Goal: Transaction & Acquisition: Purchase product/service

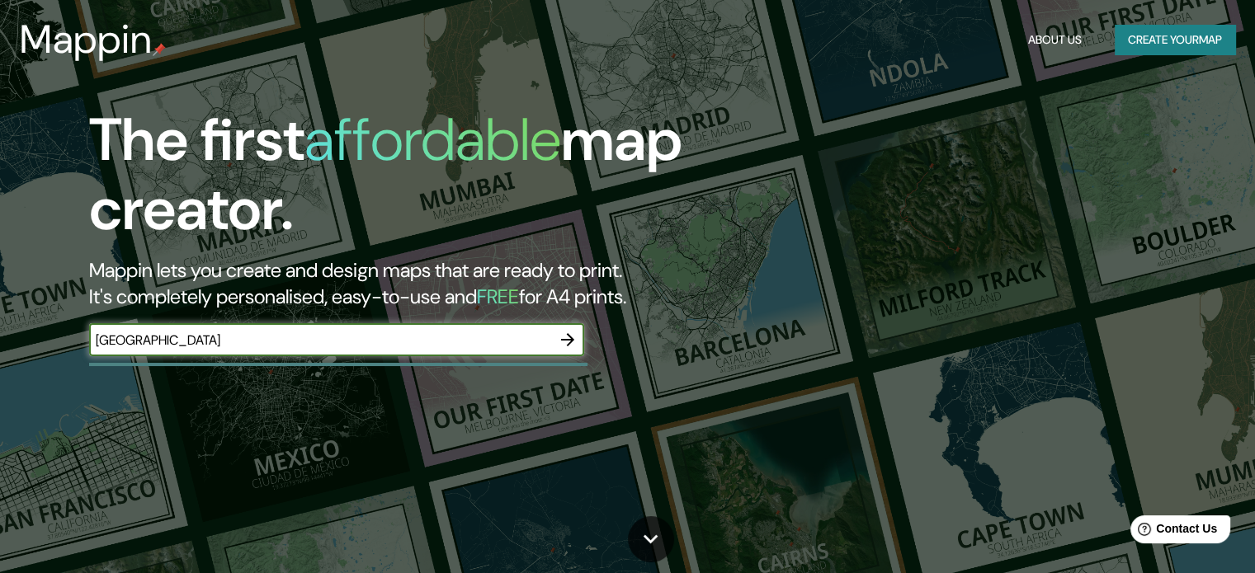
type input "[GEOGRAPHIC_DATA]"
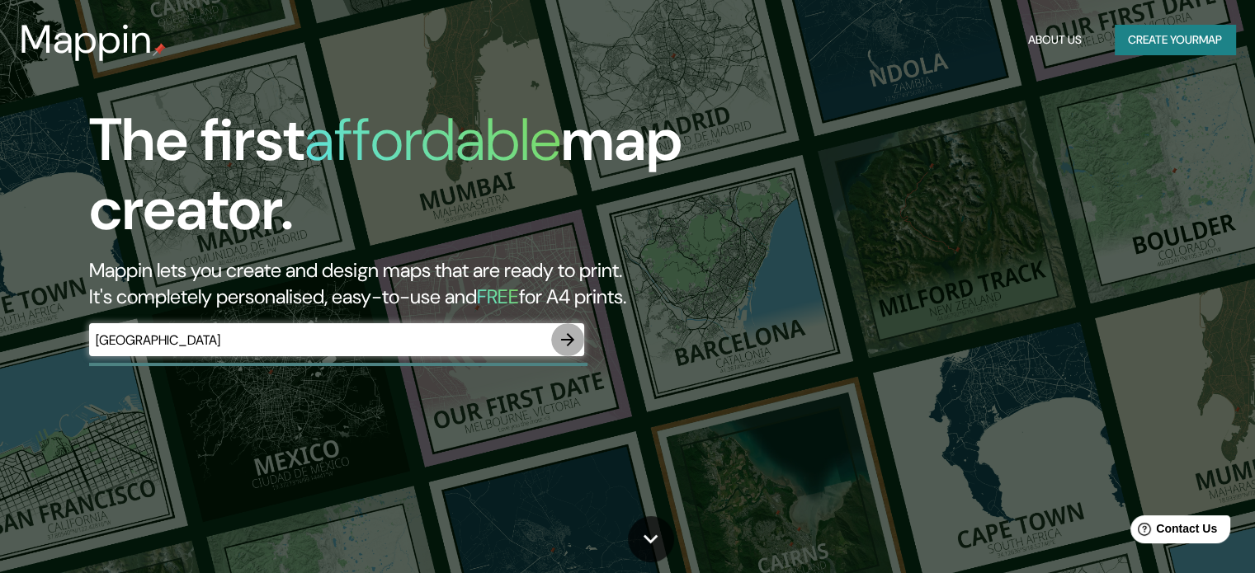
click at [564, 350] on button "button" at bounding box center [567, 339] width 33 height 33
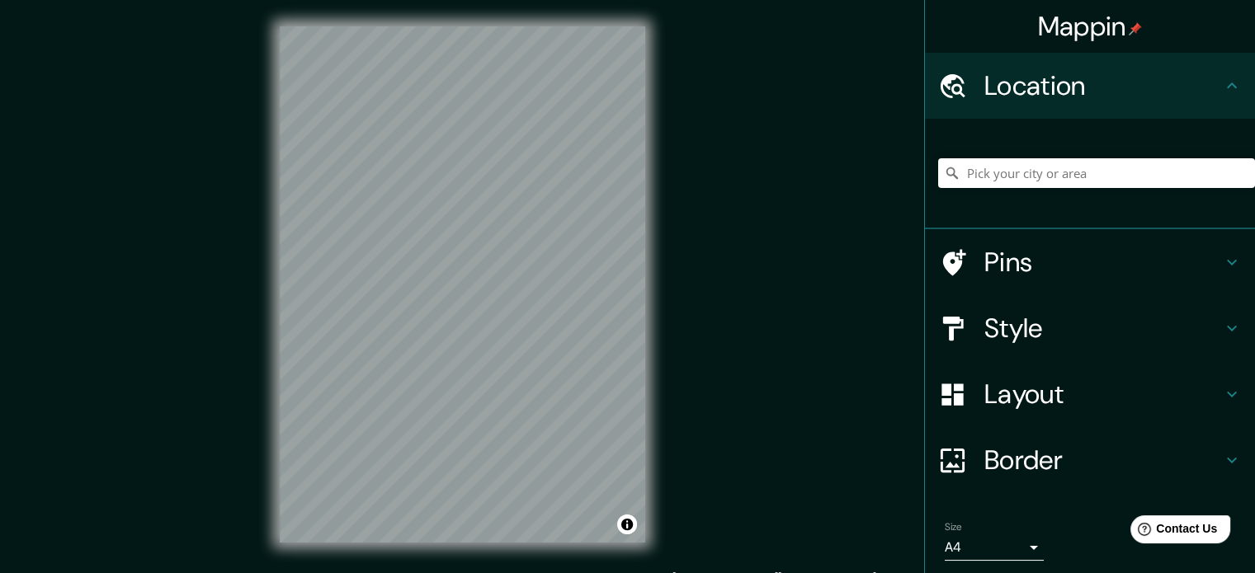
click at [700, 279] on div "Mappin Location Pins Style Layout Border Choose a border. Hint : you can make l…" at bounding box center [627, 298] width 1255 height 596
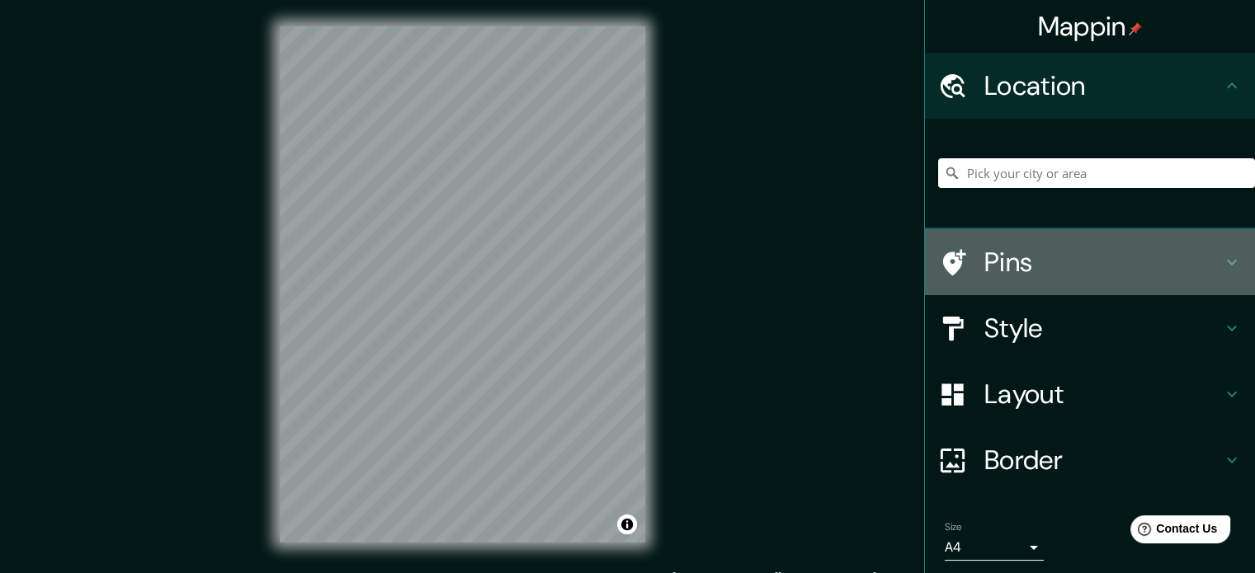
click at [1056, 267] on h4 "Pins" at bounding box center [1103, 262] width 238 height 33
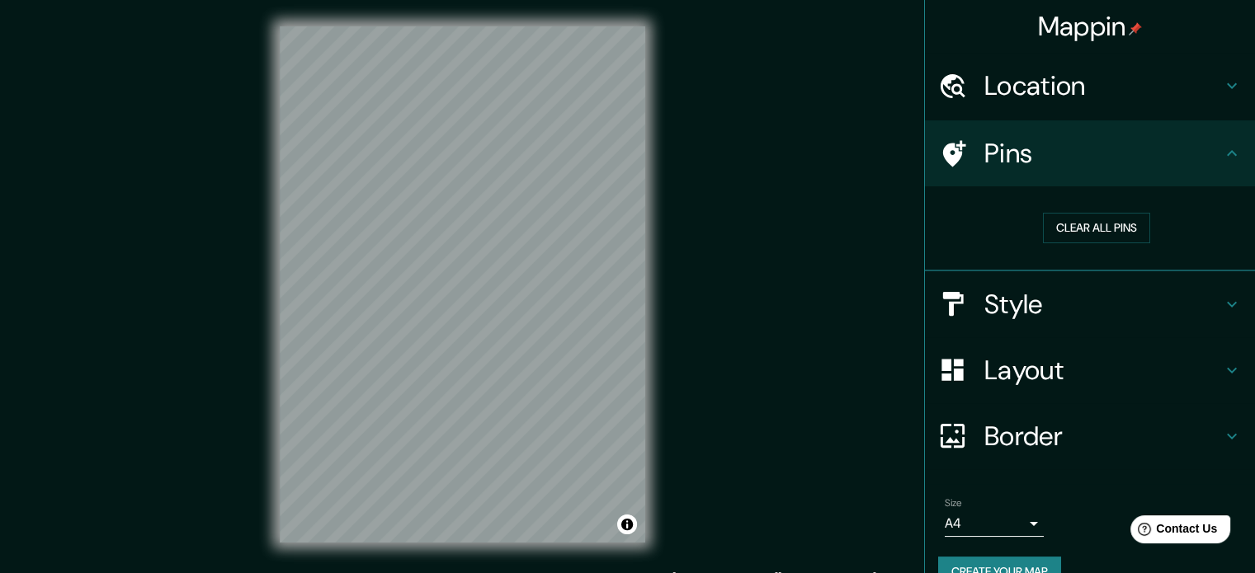
click at [1091, 163] on h4 "Pins" at bounding box center [1103, 153] width 238 height 33
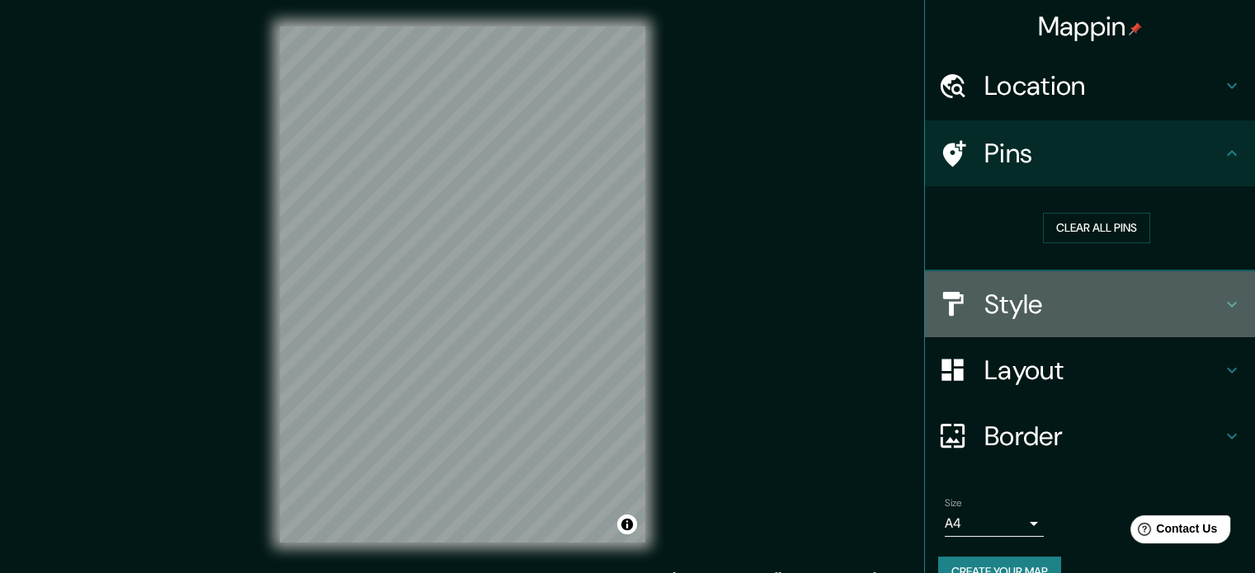
click at [1039, 291] on h4 "Style" at bounding box center [1103, 304] width 238 height 33
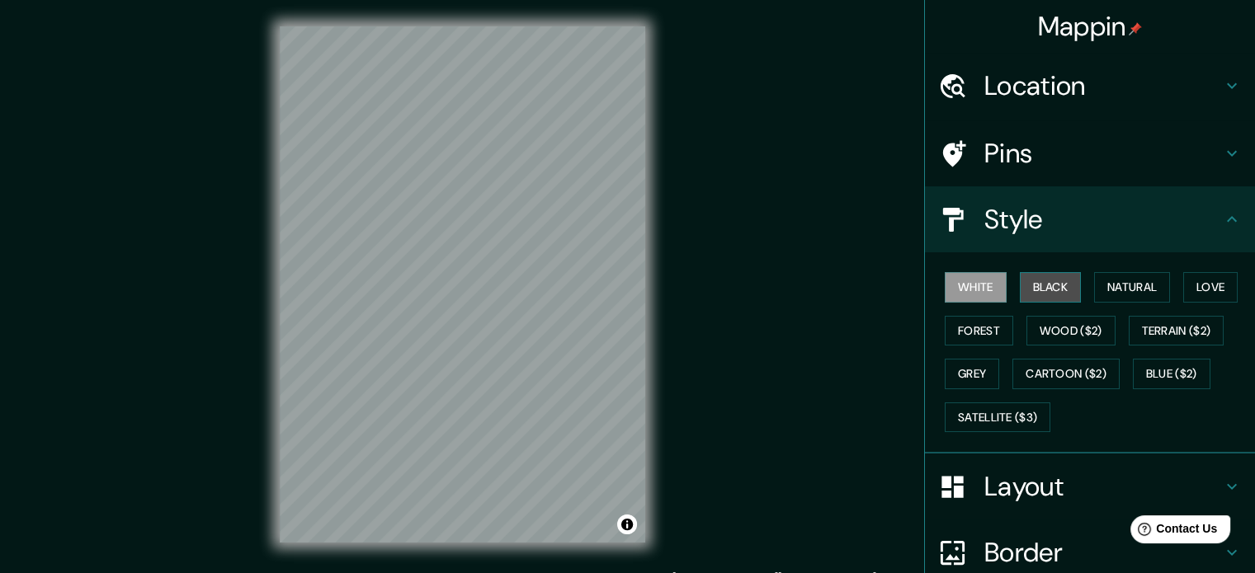
click at [1035, 289] on button "Black" at bounding box center [1051, 287] width 62 height 31
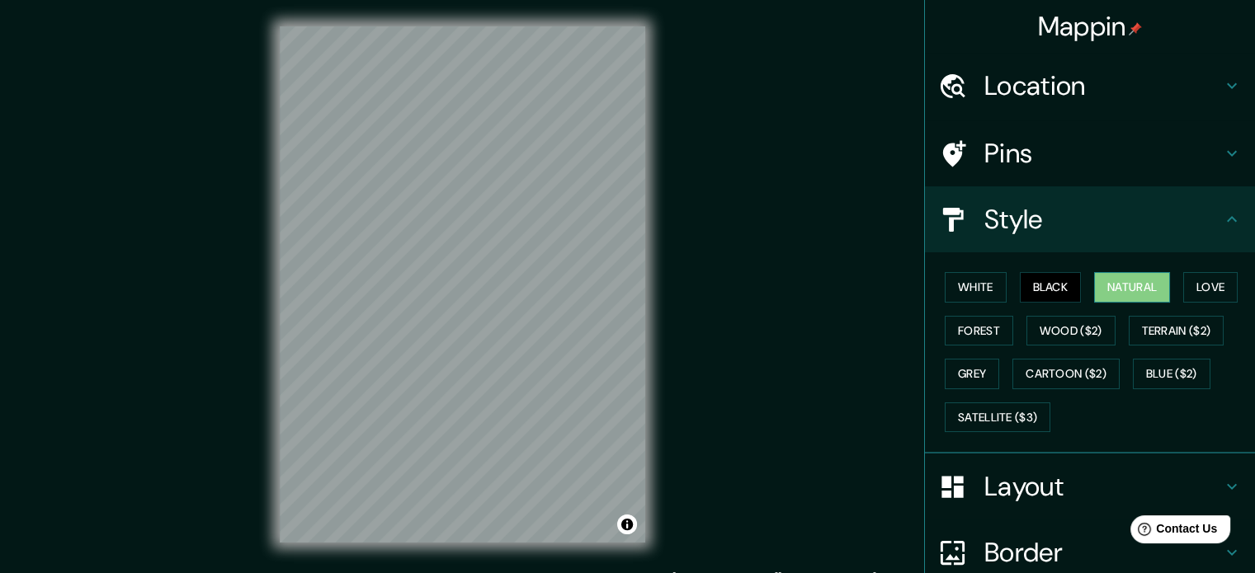
click at [1104, 289] on button "Natural" at bounding box center [1132, 287] width 76 height 31
click at [1195, 288] on button "Love" at bounding box center [1210, 287] width 54 height 31
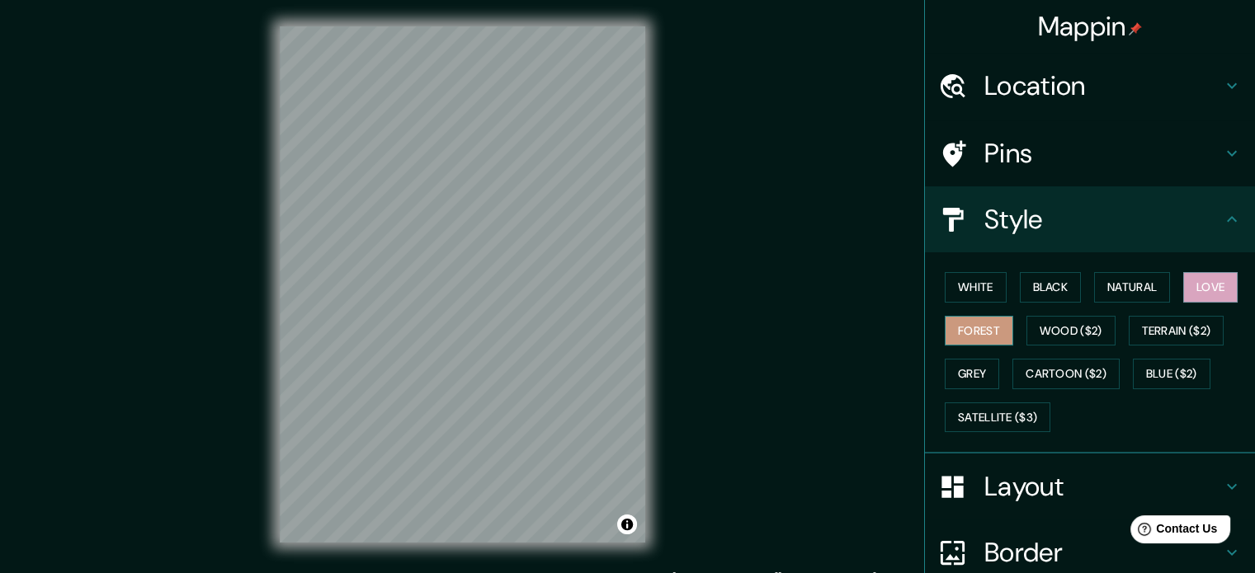
click at [963, 323] on button "Forest" at bounding box center [979, 331] width 68 height 31
click at [1055, 338] on button "Wood ($2)" at bounding box center [1070, 331] width 89 height 31
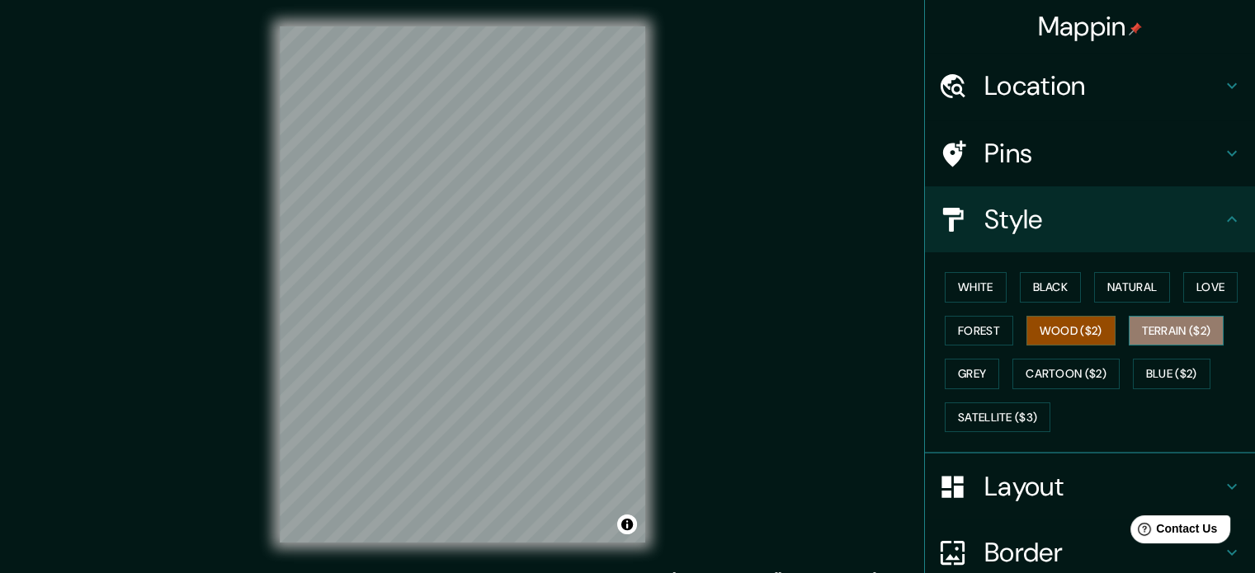
click at [1129, 327] on button "Terrain ($2)" at bounding box center [1177, 331] width 96 height 31
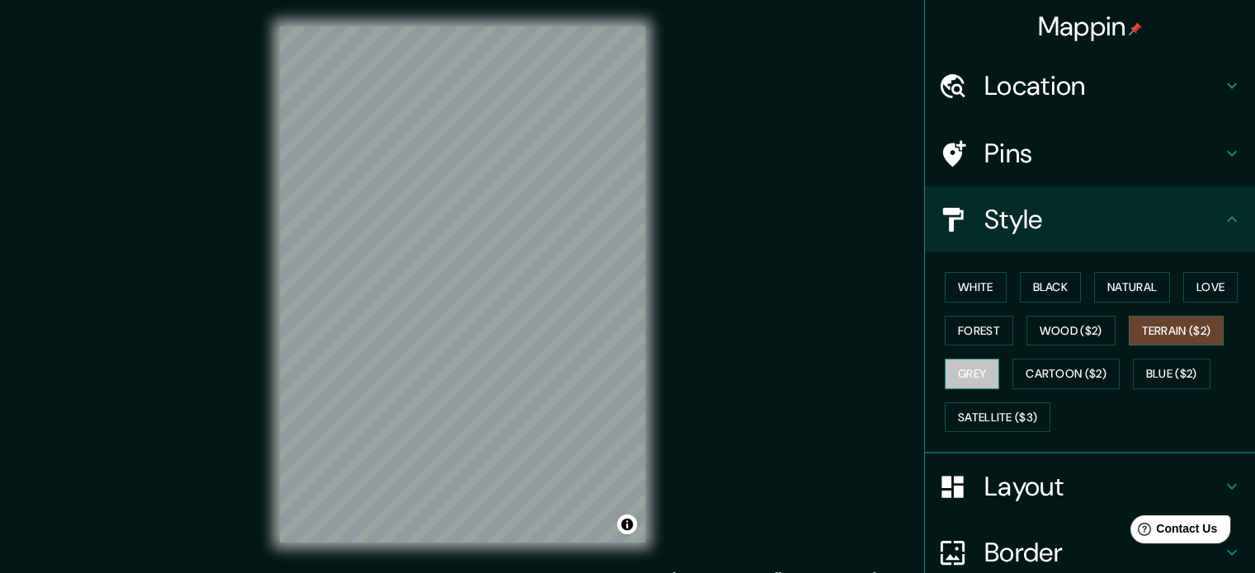
click at [968, 365] on button "Grey" at bounding box center [972, 374] width 54 height 31
click at [1071, 287] on div "White Black Natural Love Forest Wood ($2) Terrain ($2) Grey Cartoon ($2) Blue (…" at bounding box center [1096, 352] width 317 height 173
click at [964, 285] on button "White" at bounding box center [976, 287] width 62 height 31
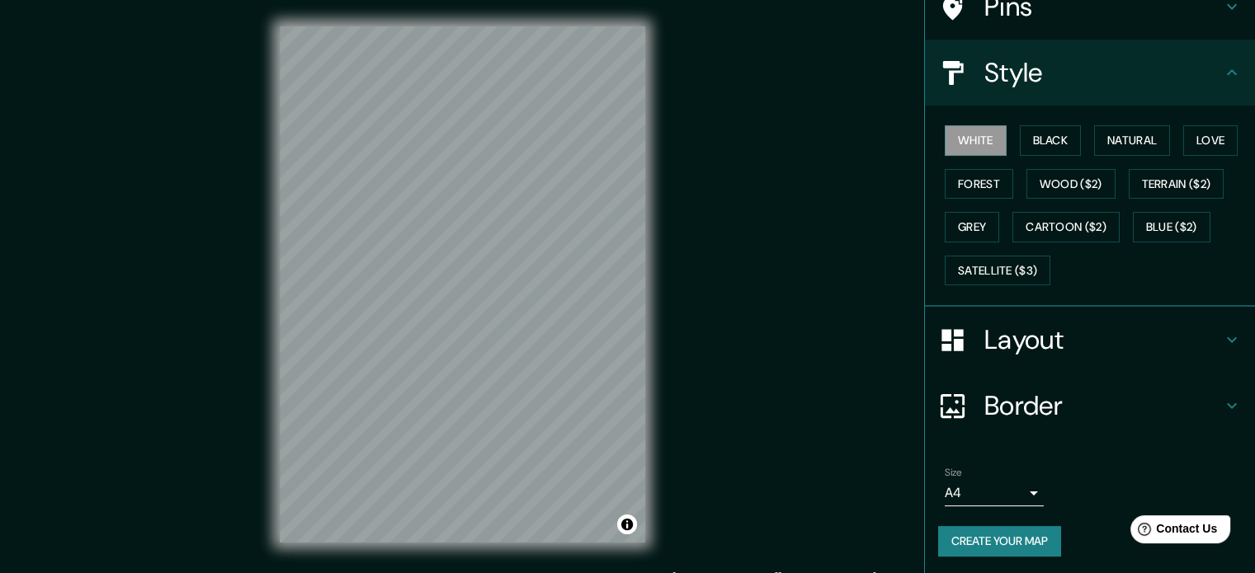
click at [1020, 350] on h4 "Layout" at bounding box center [1103, 339] width 238 height 33
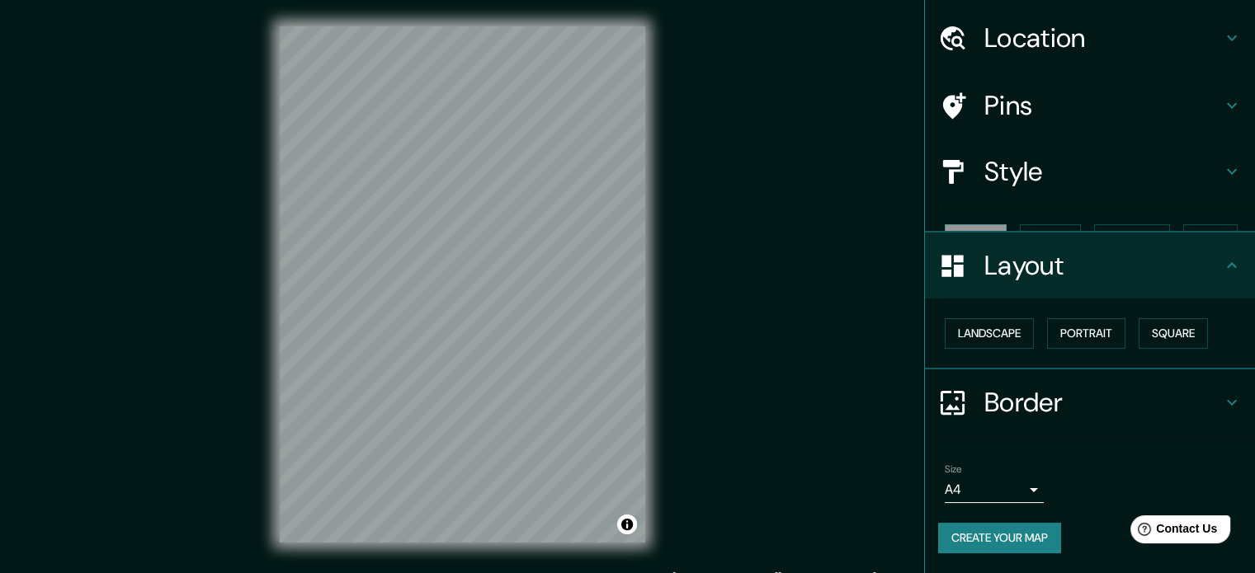
scroll to position [18, 0]
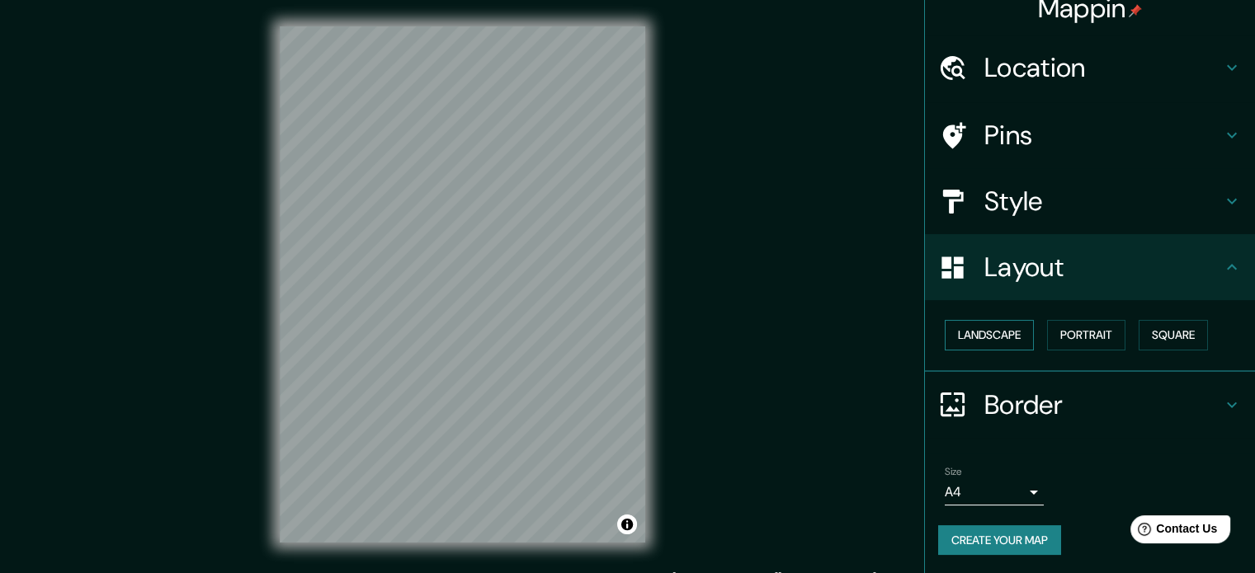
click at [1012, 342] on button "Landscape" at bounding box center [989, 335] width 89 height 31
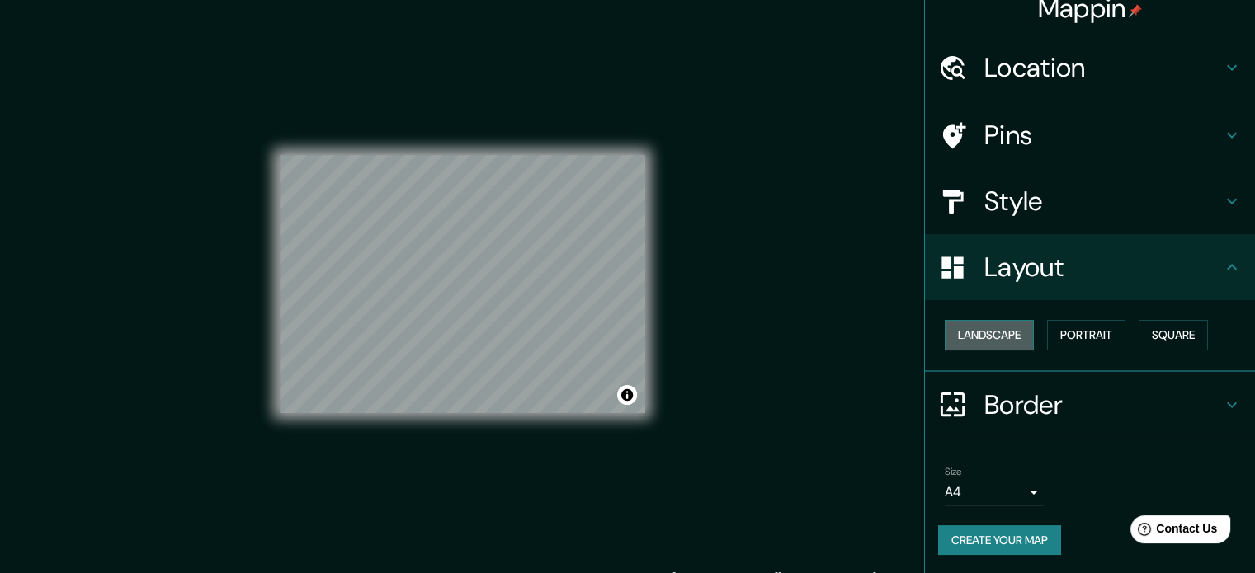
click at [1012, 342] on button "Landscape" at bounding box center [989, 335] width 89 height 31
click at [1060, 342] on button "Portrait" at bounding box center [1086, 335] width 78 height 31
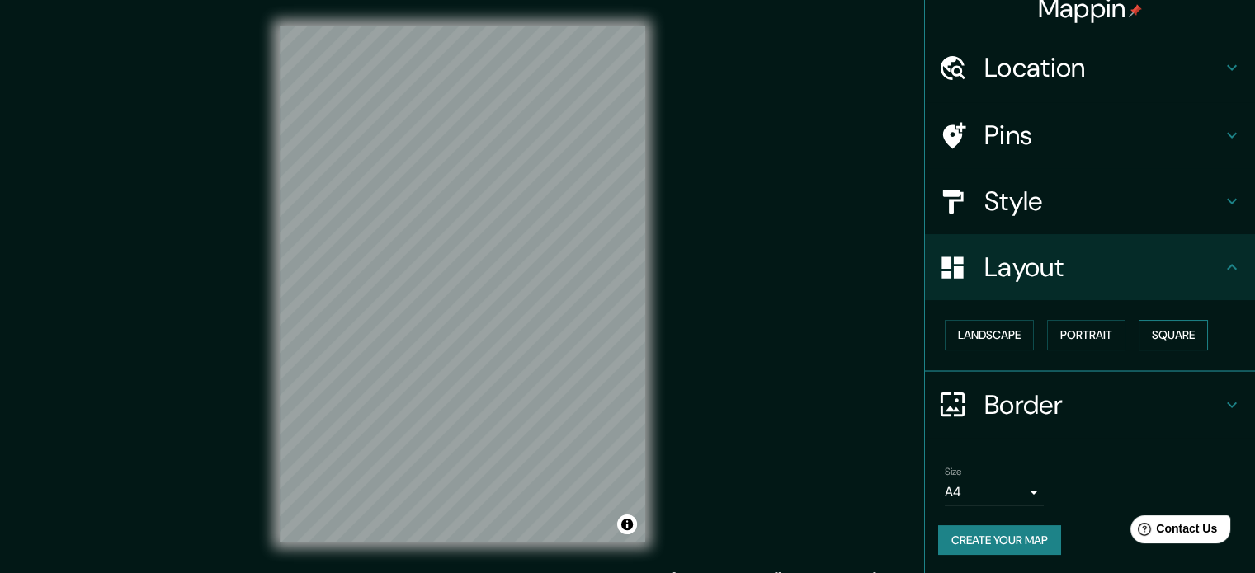
click at [1138, 339] on button "Square" at bounding box center [1172, 335] width 69 height 31
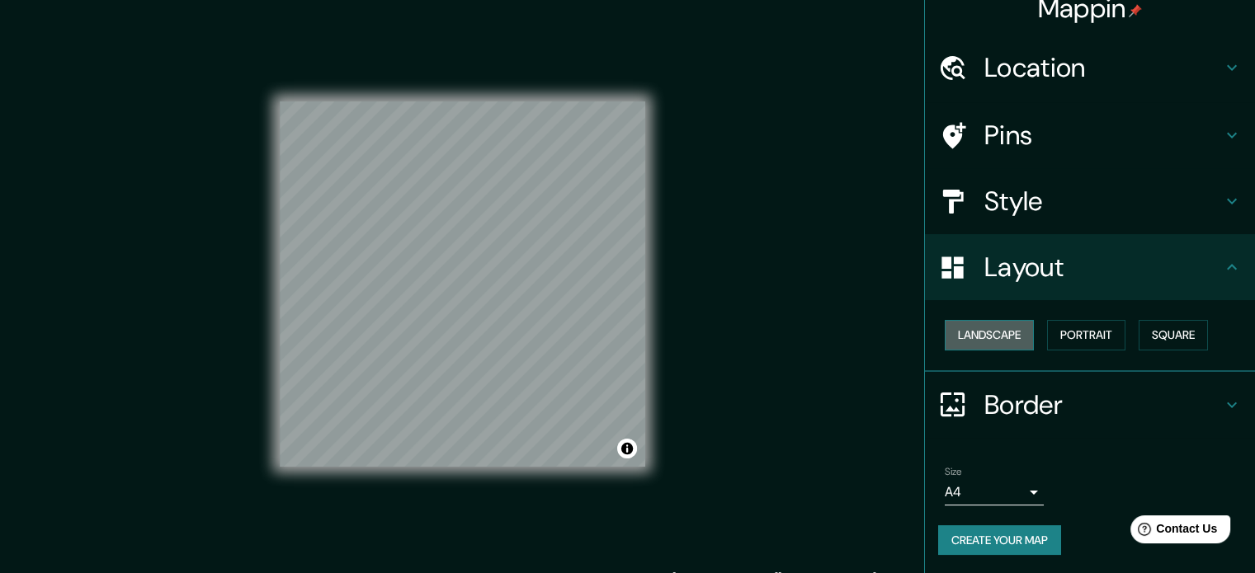
click at [970, 329] on button "Landscape" at bounding box center [989, 335] width 89 height 31
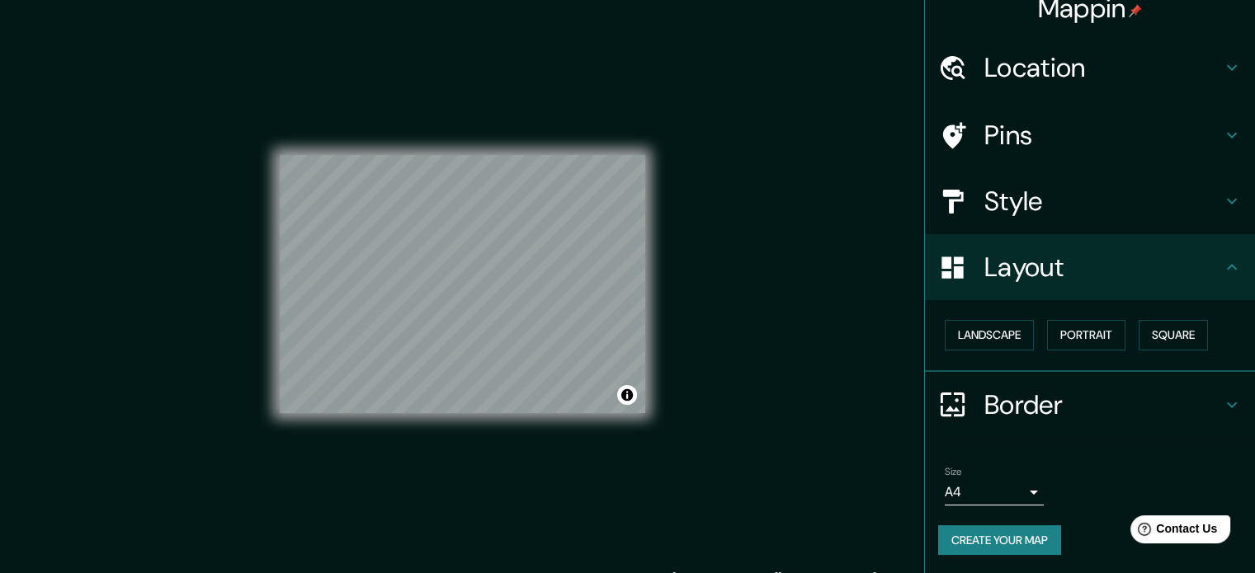
click at [1071, 392] on h4 "Border" at bounding box center [1103, 405] width 238 height 33
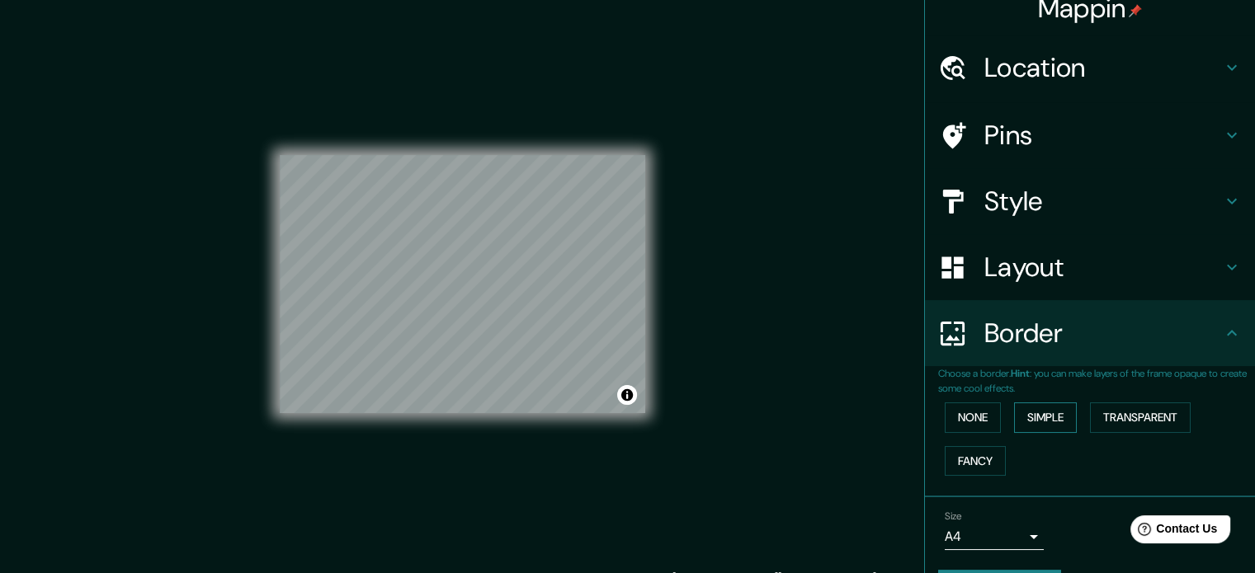
click at [1056, 415] on button "Simple" at bounding box center [1045, 418] width 63 height 31
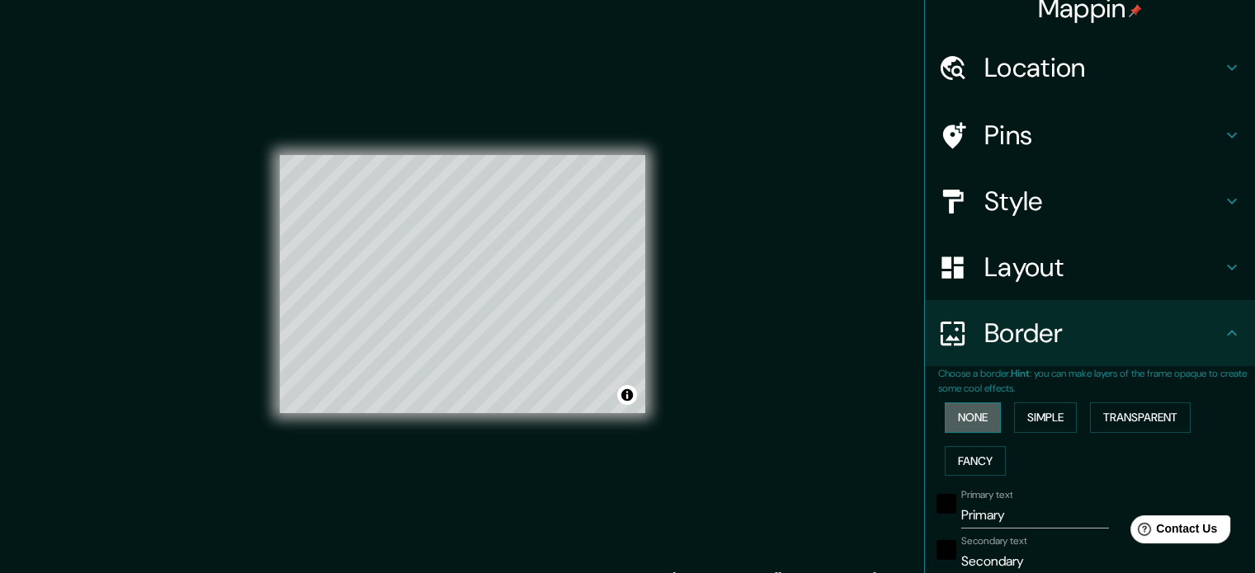
click at [978, 412] on button "None" at bounding box center [973, 418] width 56 height 31
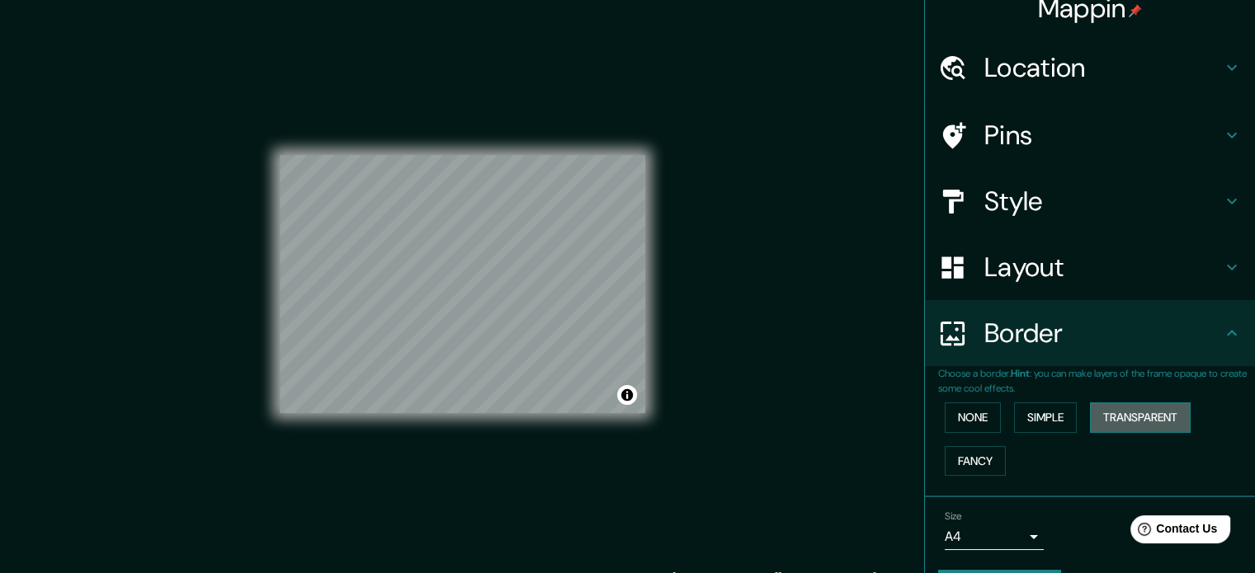
click at [1132, 422] on button "Transparent" at bounding box center [1140, 418] width 101 height 31
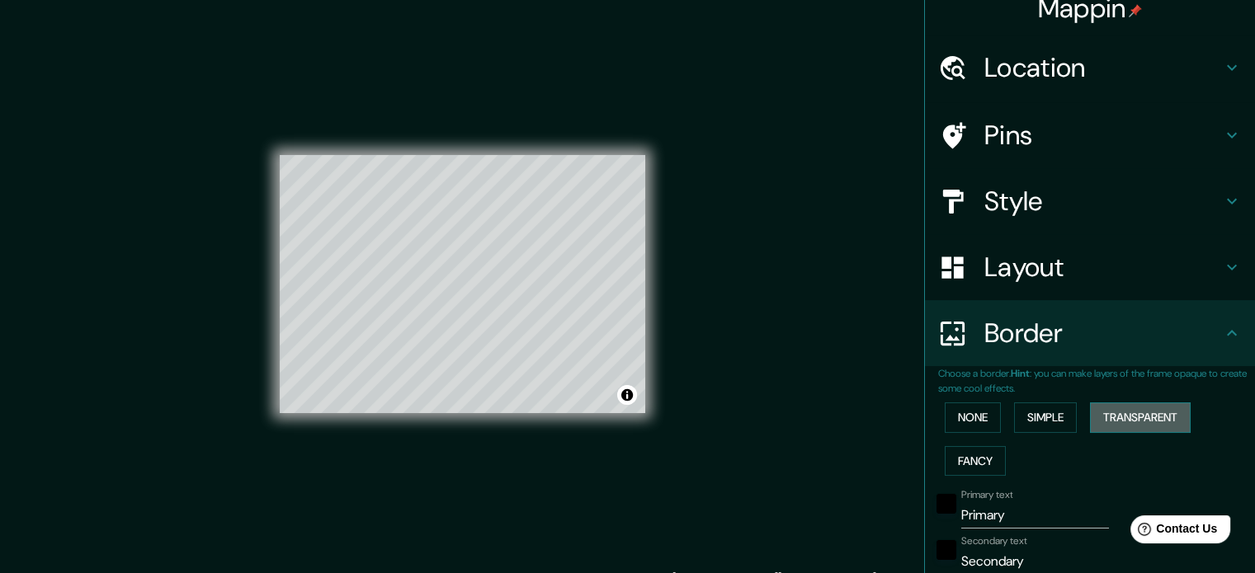
click at [1132, 422] on button "Transparent" at bounding box center [1140, 418] width 101 height 31
type input "213"
type input "35"
click at [970, 455] on button "Fancy" at bounding box center [975, 461] width 61 height 31
click at [954, 403] on button "None" at bounding box center [973, 418] width 56 height 31
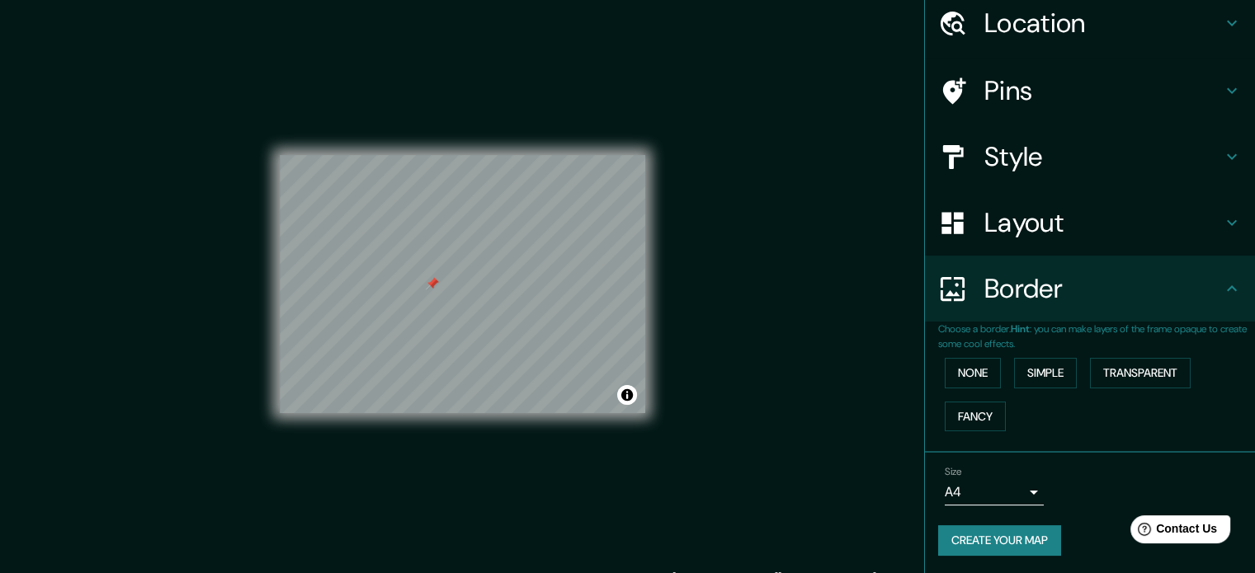
scroll to position [0, 0]
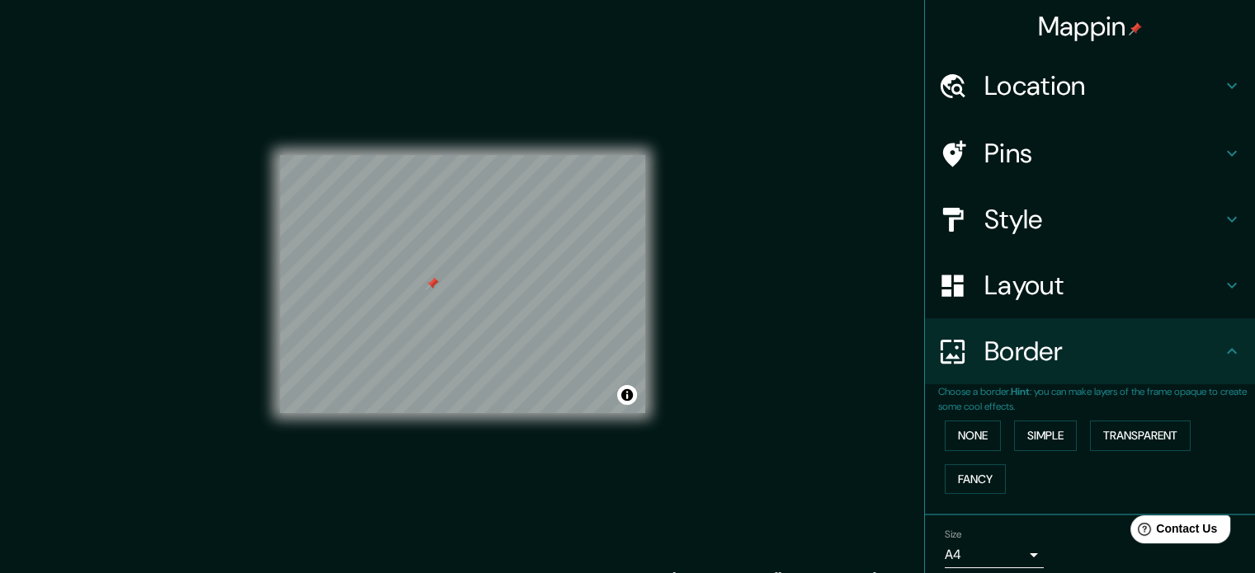
click at [1006, 99] on h4 "Location" at bounding box center [1103, 85] width 238 height 33
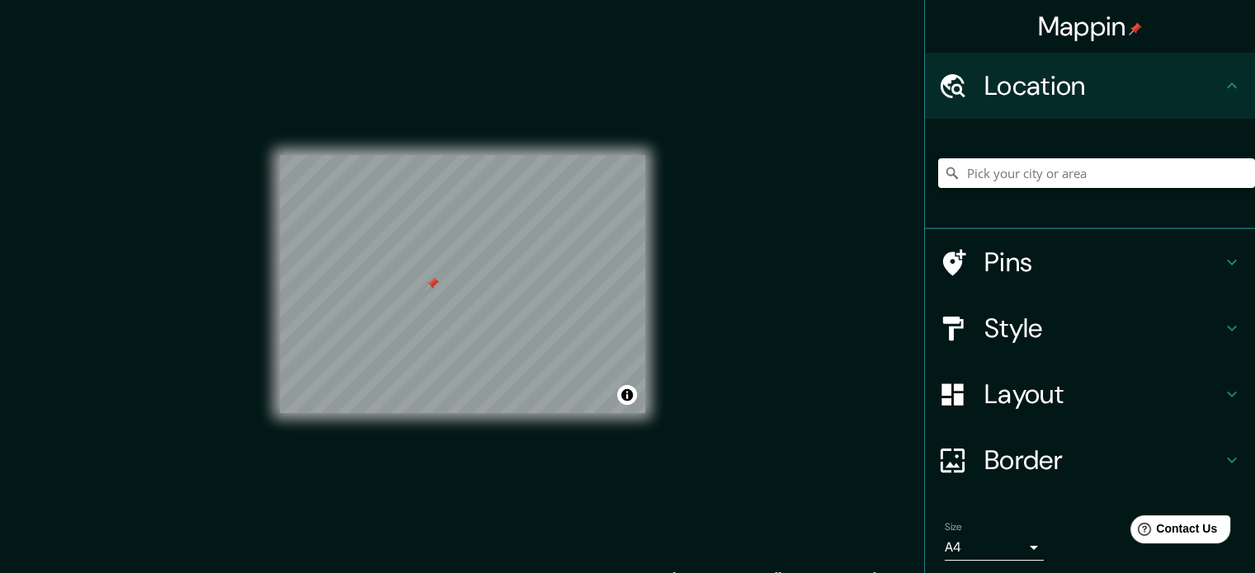
click at [1007, 171] on input "Pick your city or area" at bounding box center [1096, 173] width 317 height 30
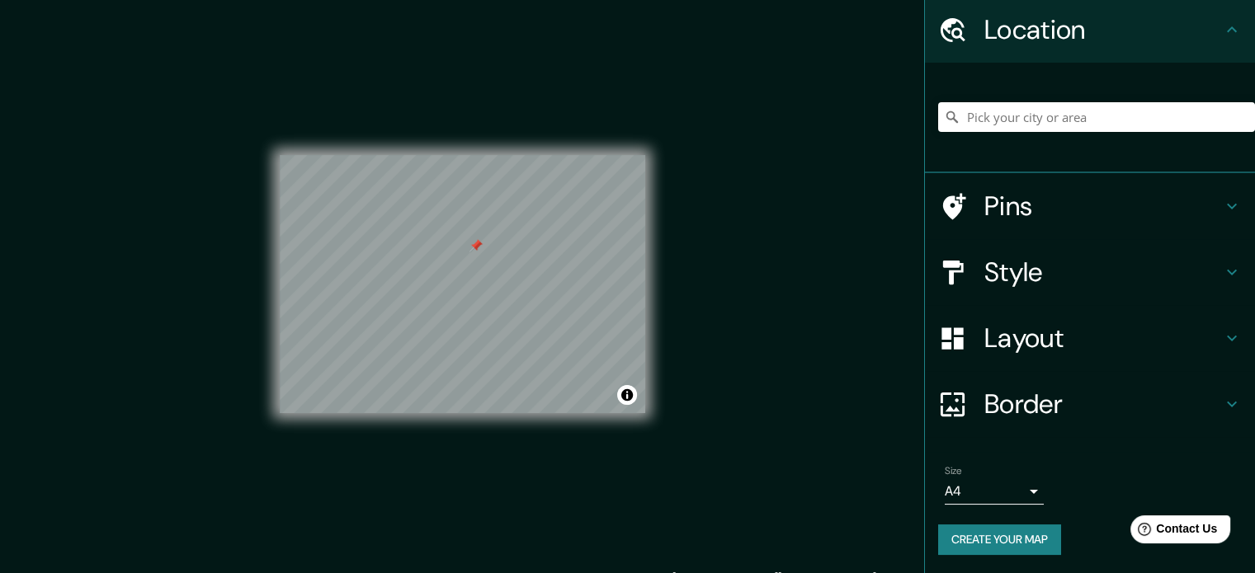
click at [993, 484] on body "Mappin Location Pins Style Layout Border Choose a border. Hint : you can make l…" at bounding box center [627, 286] width 1255 height 573
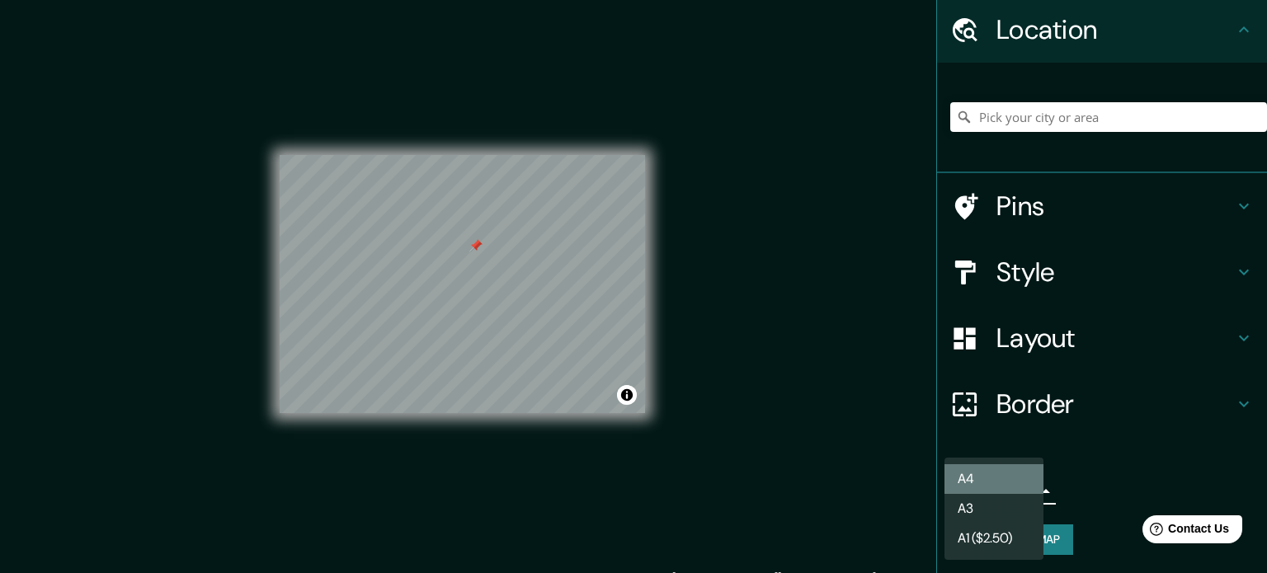
click at [990, 483] on li "A4" at bounding box center [994, 479] width 99 height 30
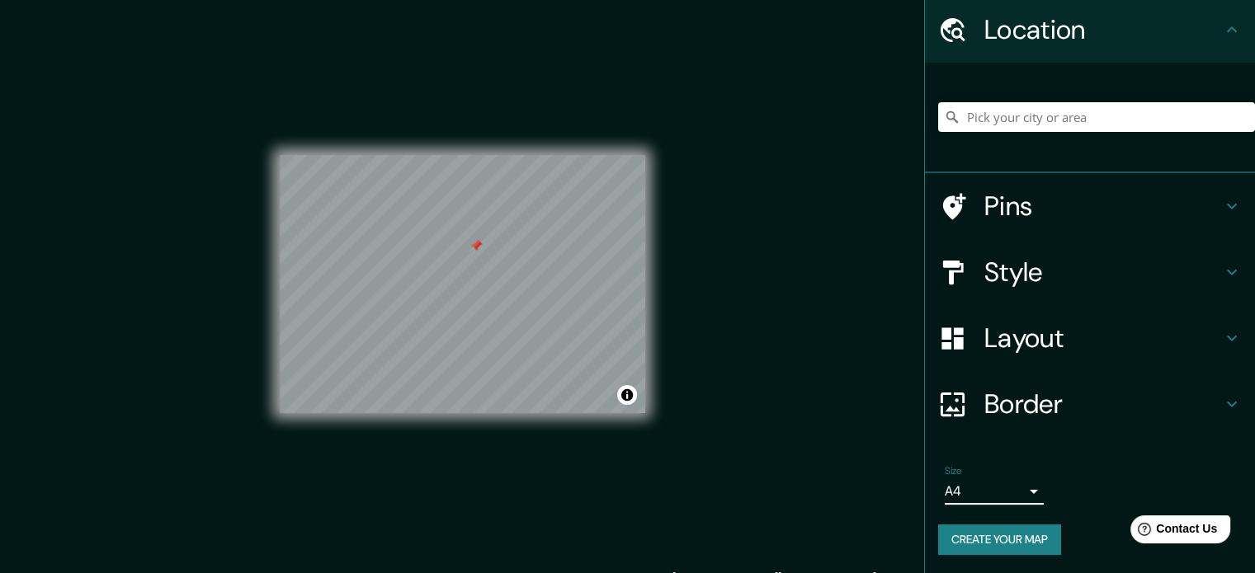
click at [979, 530] on button "Create your map" at bounding box center [999, 540] width 123 height 31
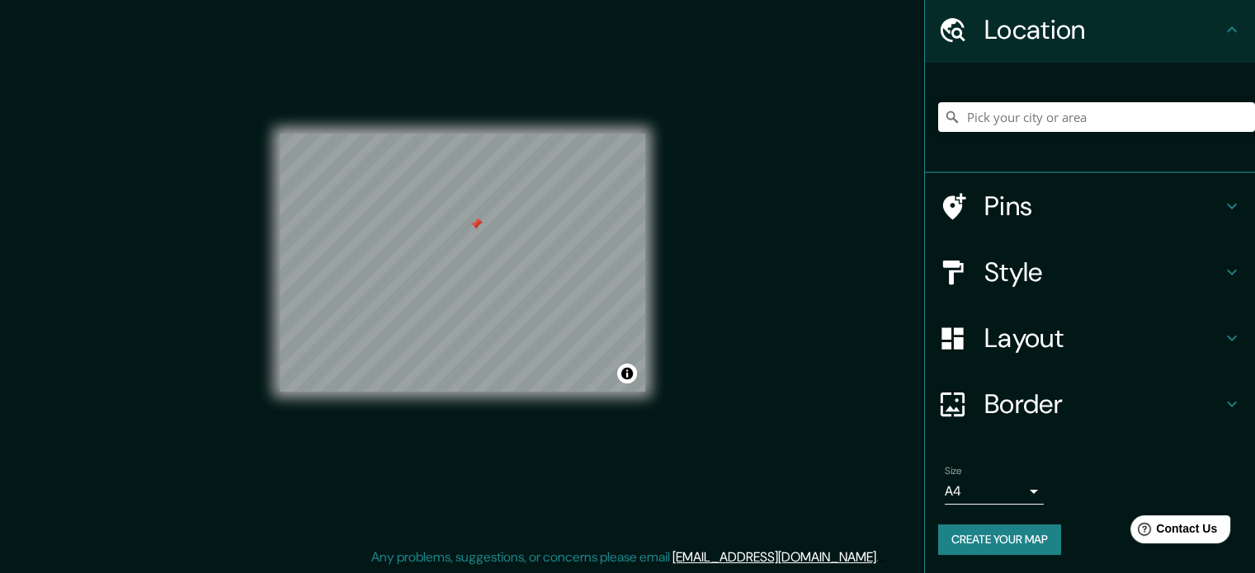
scroll to position [0, 0]
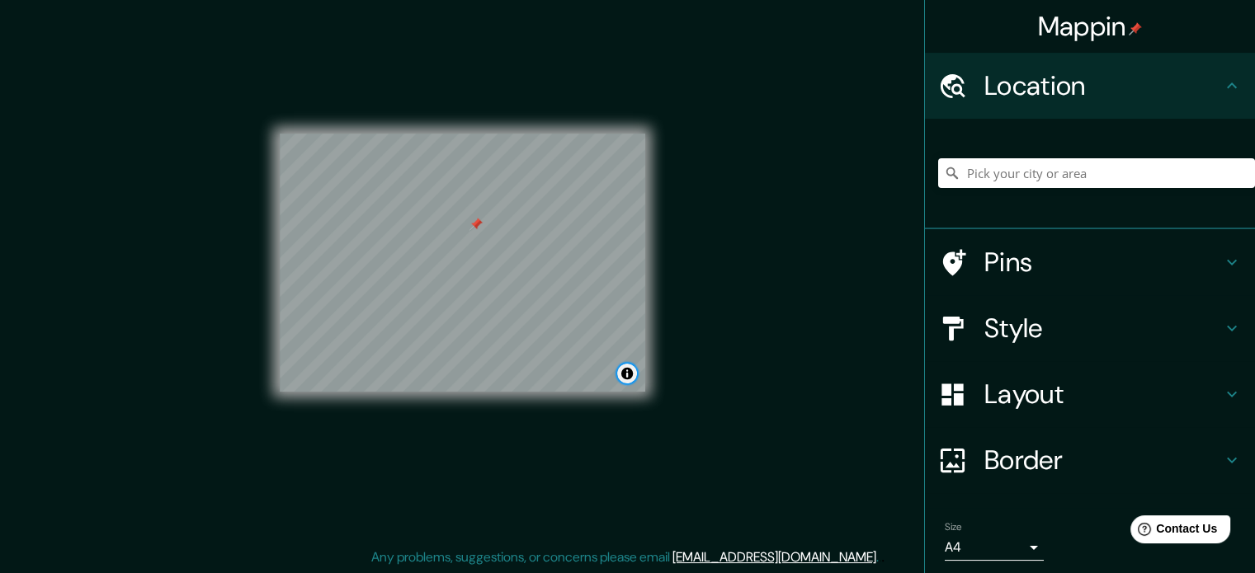
click at [629, 375] on button "Toggle attribution" at bounding box center [627, 374] width 20 height 20
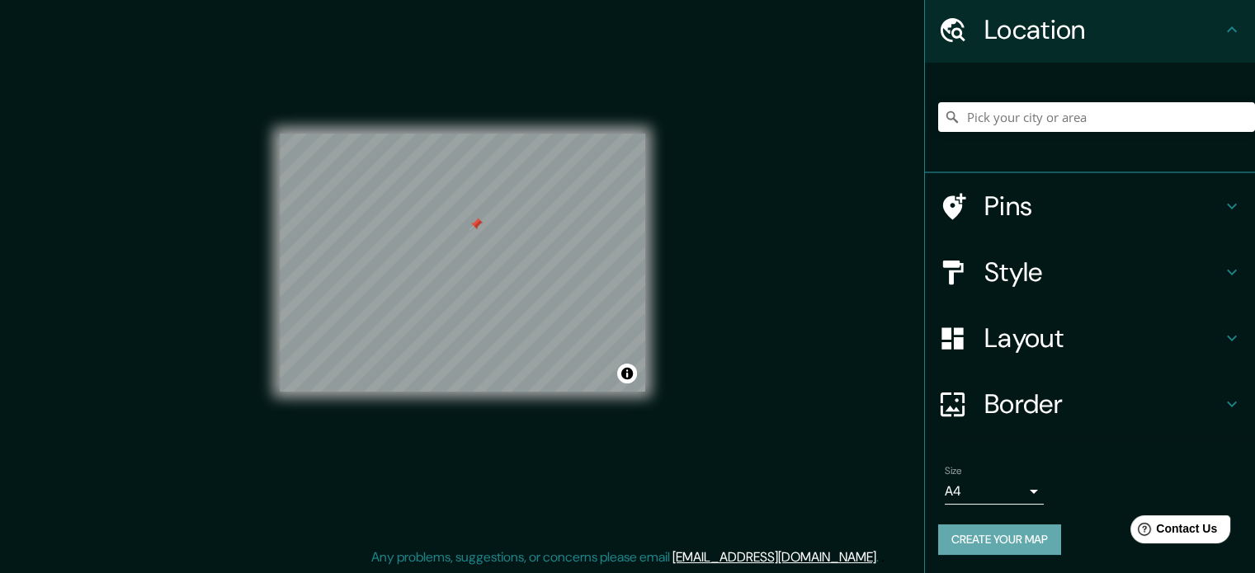
click at [997, 530] on button "Create your map" at bounding box center [999, 540] width 123 height 31
click at [995, 538] on button "Create your map" at bounding box center [999, 540] width 123 height 31
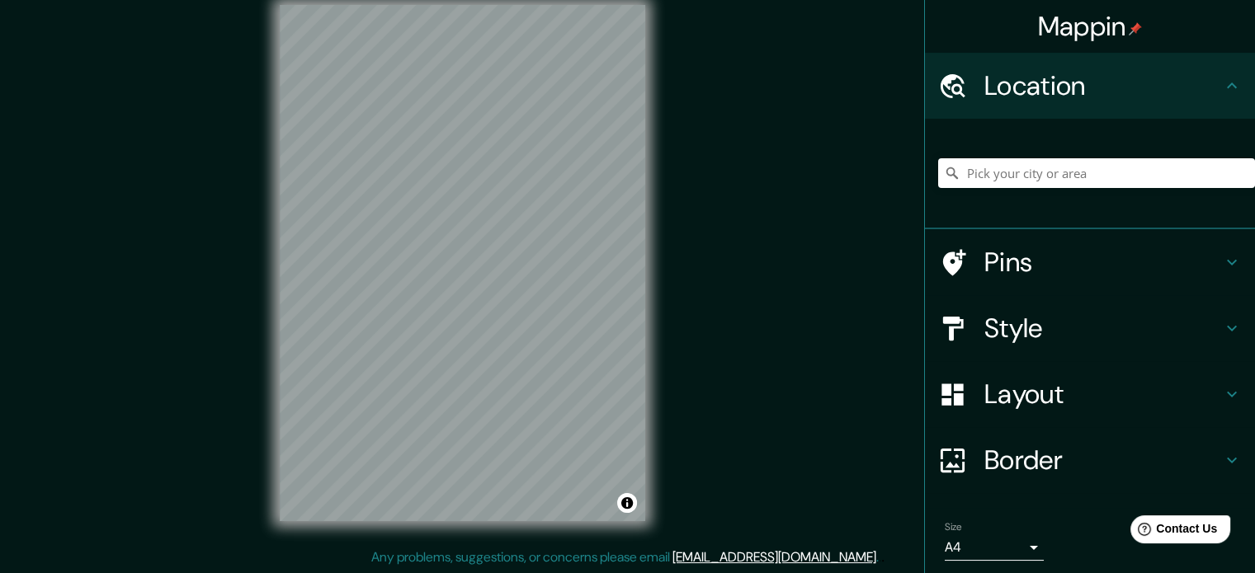
click at [700, 247] on div "Mappin Location Pins Style Layout Border Choose a border. Hint : you can make l…" at bounding box center [627, 277] width 1255 height 596
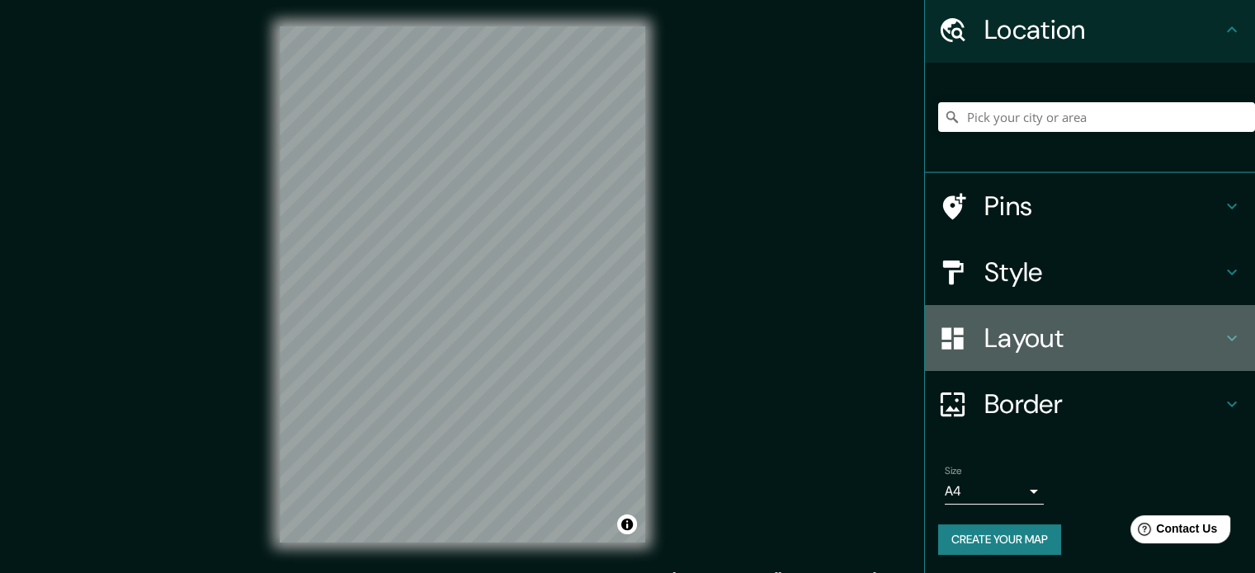
click at [1017, 349] on h4 "Layout" at bounding box center [1103, 338] width 238 height 33
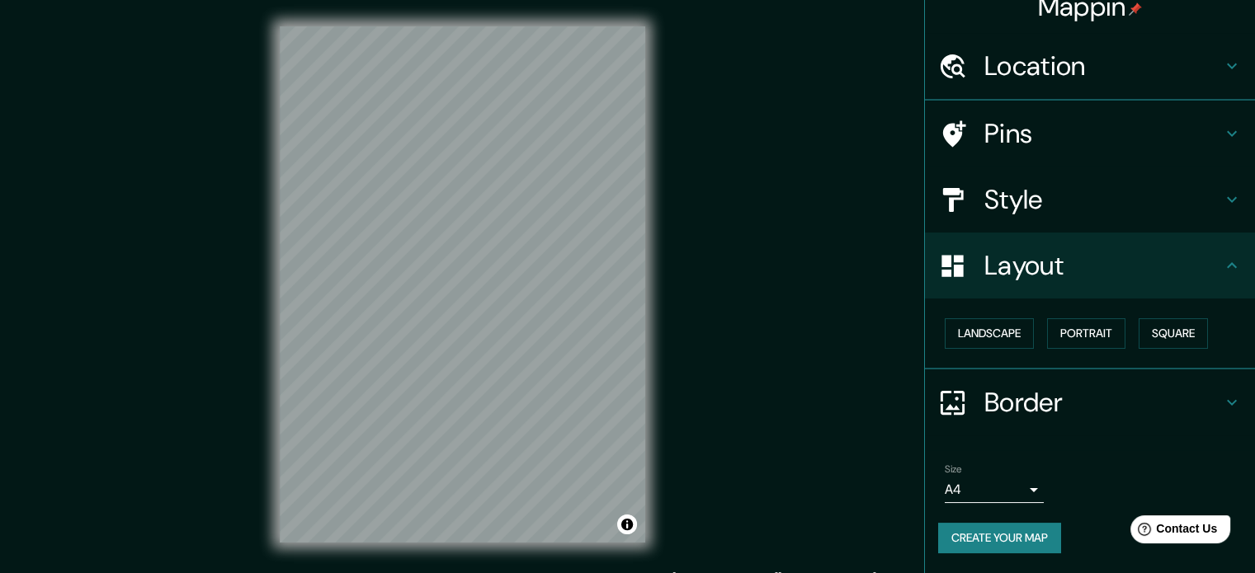
scroll to position [18, 0]
click at [993, 337] on button "Landscape" at bounding box center [989, 335] width 89 height 31
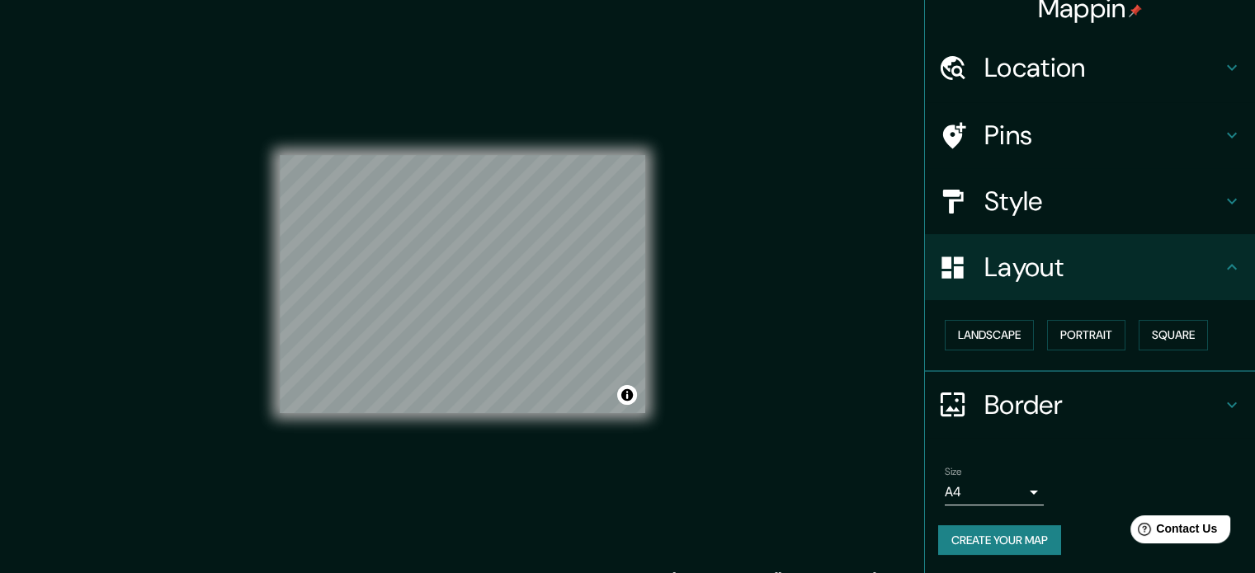
click at [998, 541] on button "Create your map" at bounding box center [999, 541] width 123 height 31
click at [1025, 393] on h4 "Border" at bounding box center [1103, 405] width 238 height 33
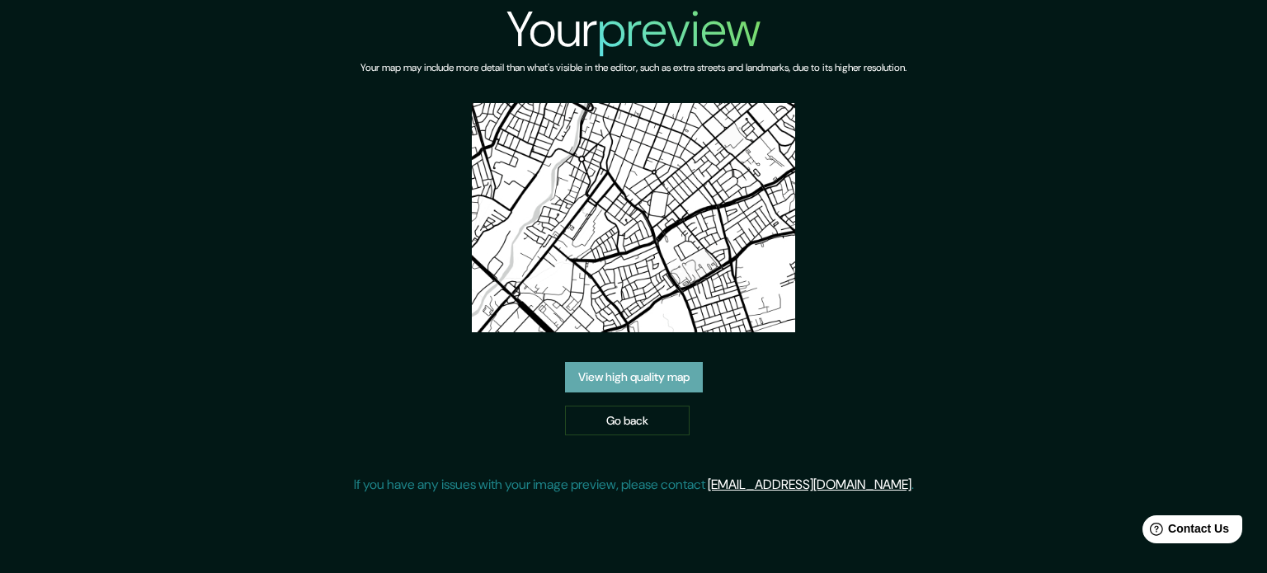
click at [689, 370] on link "View high quality map" at bounding box center [634, 377] width 138 height 31
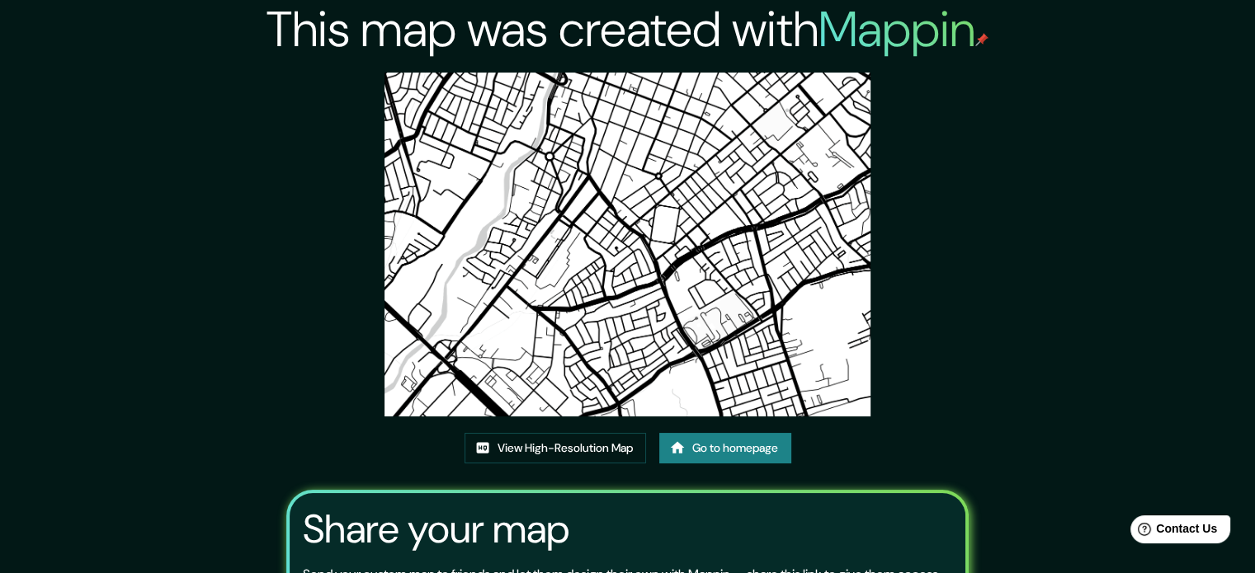
drag, startPoint x: 667, startPoint y: 407, endPoint x: 676, endPoint y: 412, distance: 11.1
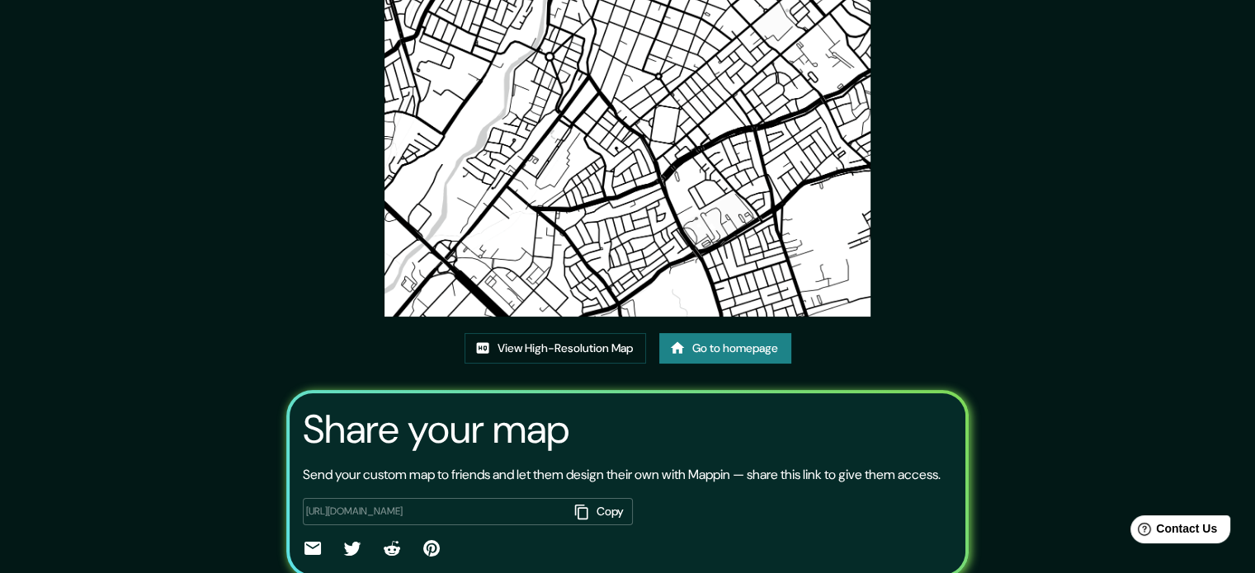
scroll to position [182, 0]
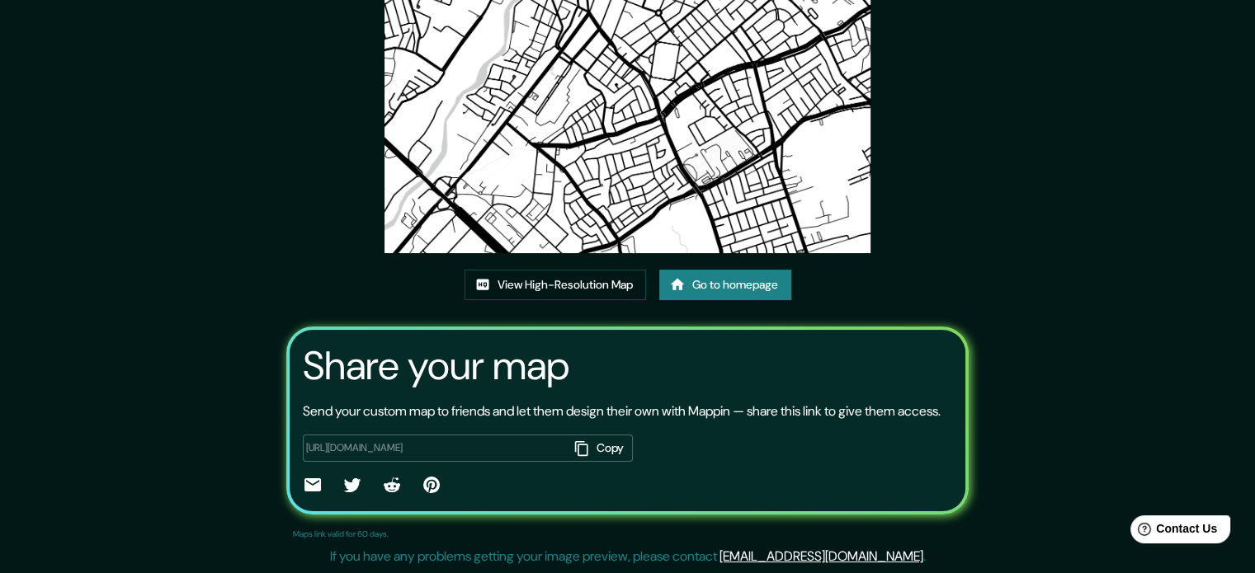
click at [708, 280] on link "Go to homepage" at bounding box center [725, 285] width 132 height 31
